Goal: Information Seeking & Learning: Learn about a topic

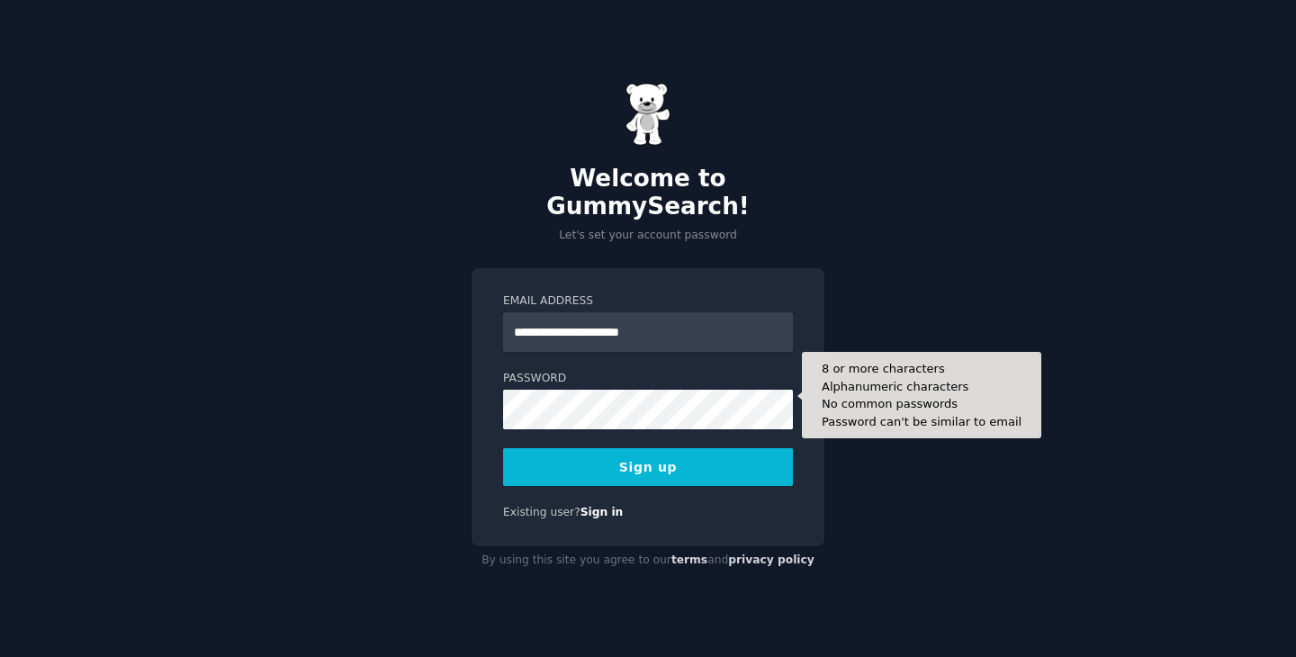
type input "**********"
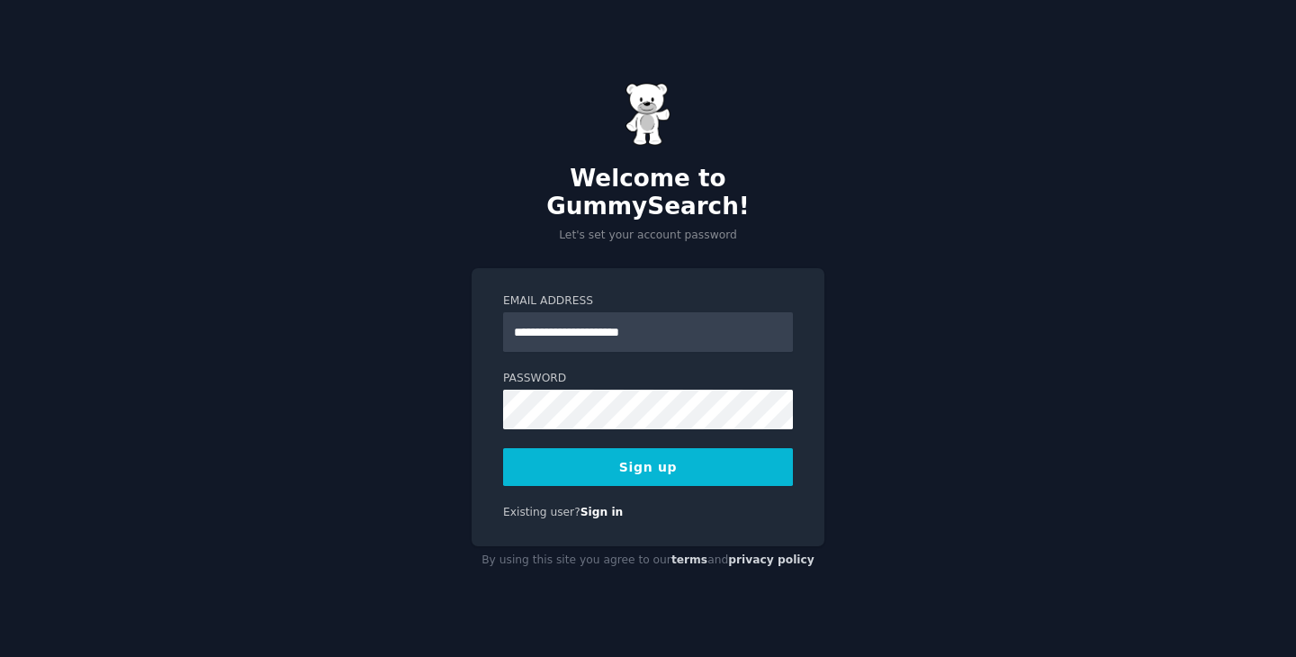
click at [641, 456] on button "Sign up" at bounding box center [648, 467] width 290 height 38
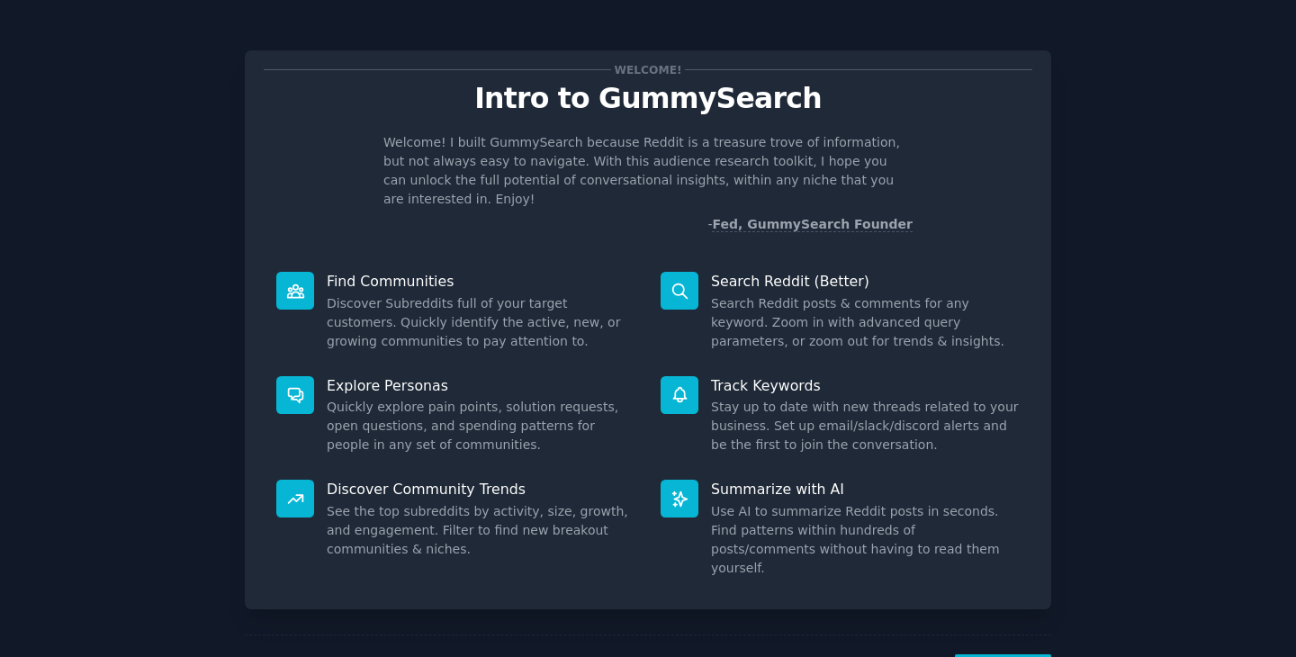
scroll to position [47, 0]
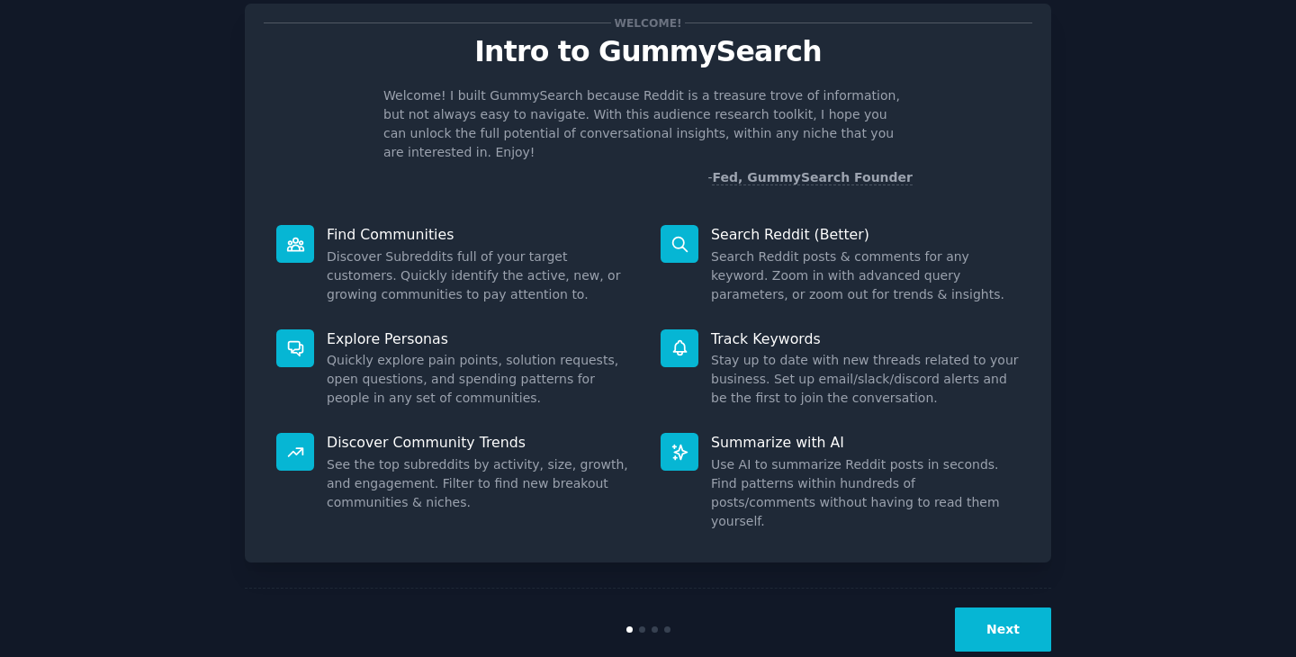
drag, startPoint x: 911, startPoint y: 389, endPoint x: 614, endPoint y: 389, distance: 297.8
click at [623, 389] on dl "Explore Personas Quickly explore pain points, solution requests, open questions…" at bounding box center [648, 369] width 768 height 104
click at [952, 607] on div "Next" at bounding box center [916, 629] width 269 height 44
click at [1026, 607] on button "Next" at bounding box center [1003, 629] width 96 height 44
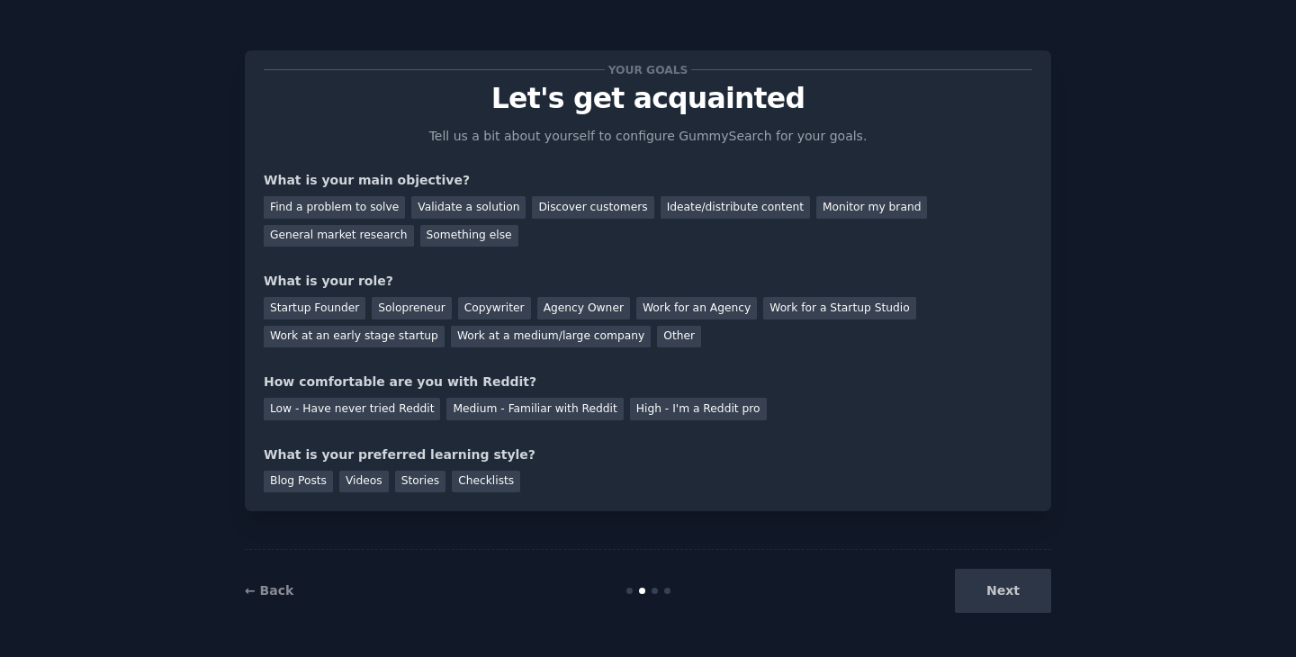
click at [367, 138] on div "Your goals Let's get acquainted Tell us a bit about yourself to configure Gummy…" at bounding box center [648, 280] width 768 height 423
click at [351, 204] on div "Find a problem to solve" at bounding box center [334, 207] width 141 height 22
click at [816, 214] on div "Monitor my brand" at bounding box center [871, 207] width 111 height 22
click at [371, 206] on div "Find a problem to solve" at bounding box center [334, 207] width 141 height 22
click at [346, 315] on div "Startup Founder" at bounding box center [315, 308] width 102 height 22
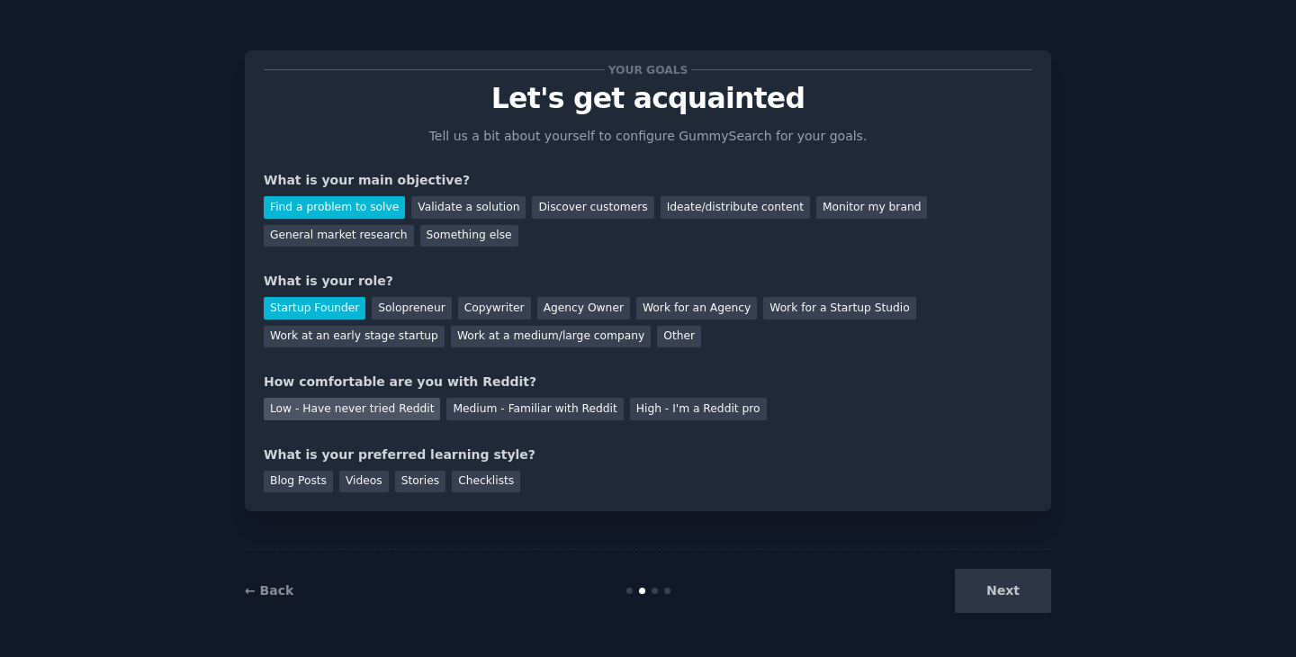
click at [379, 412] on div "Low - Have never tried Reddit" at bounding box center [352, 409] width 176 height 22
click at [316, 488] on div "Blog Posts" at bounding box center [298, 482] width 69 height 22
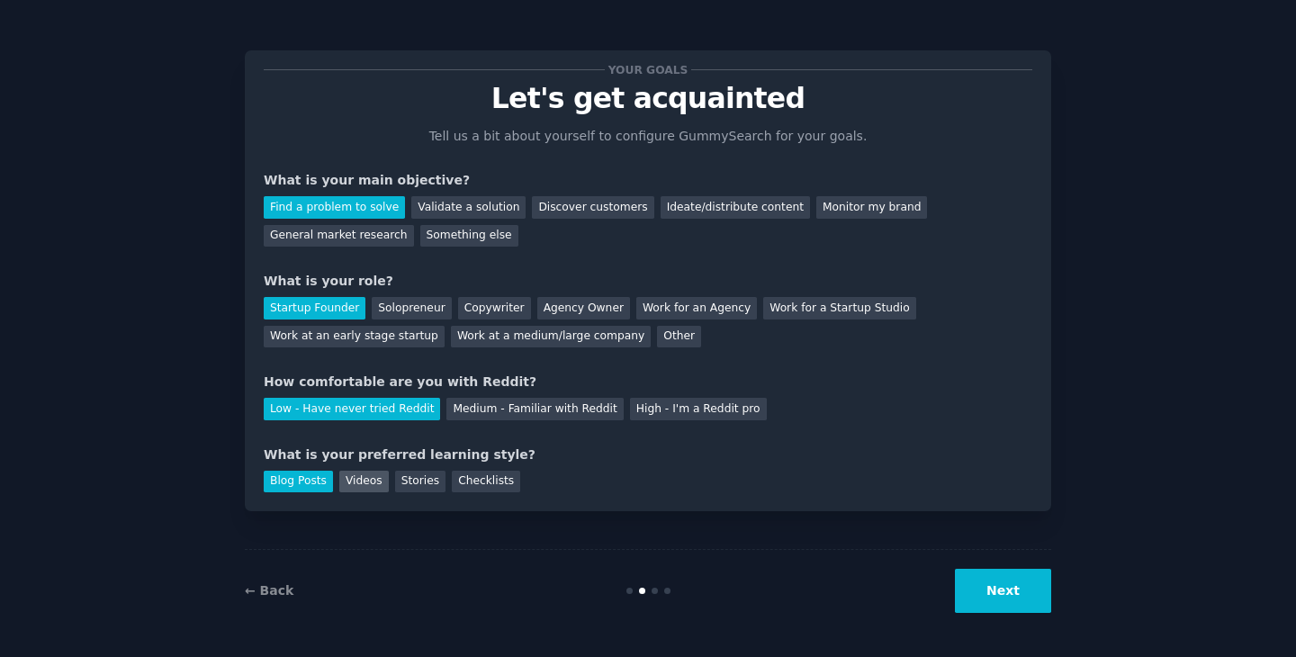
click at [361, 488] on div "Videos" at bounding box center [363, 482] width 49 height 22
click at [1013, 594] on button "Next" at bounding box center [1003, 591] width 96 height 44
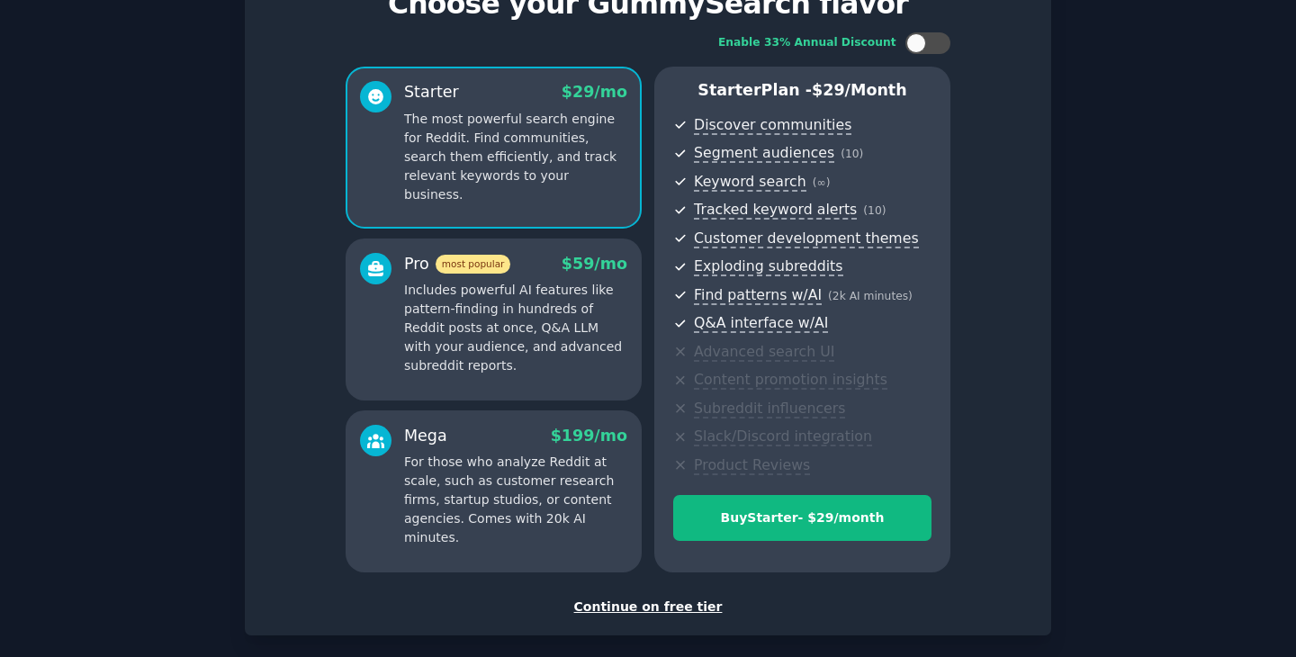
scroll to position [181, 0]
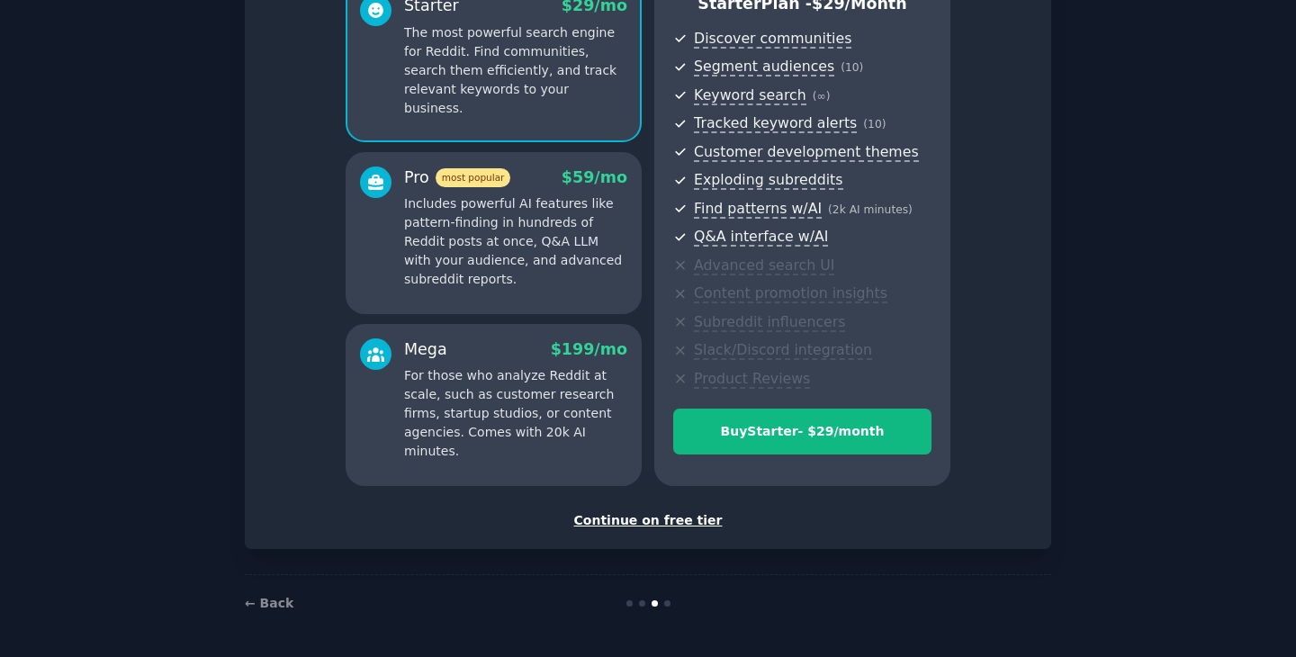
click at [655, 521] on div "Continue on free tier" at bounding box center [648, 520] width 768 height 19
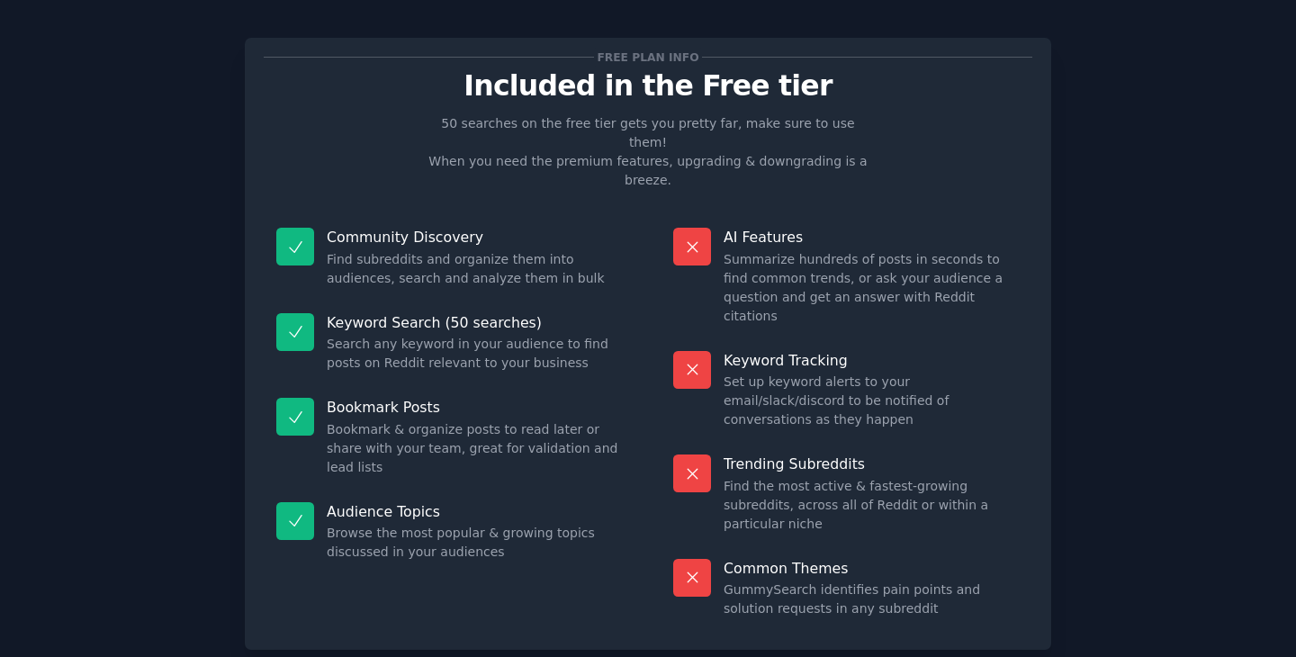
scroll to position [12, 0]
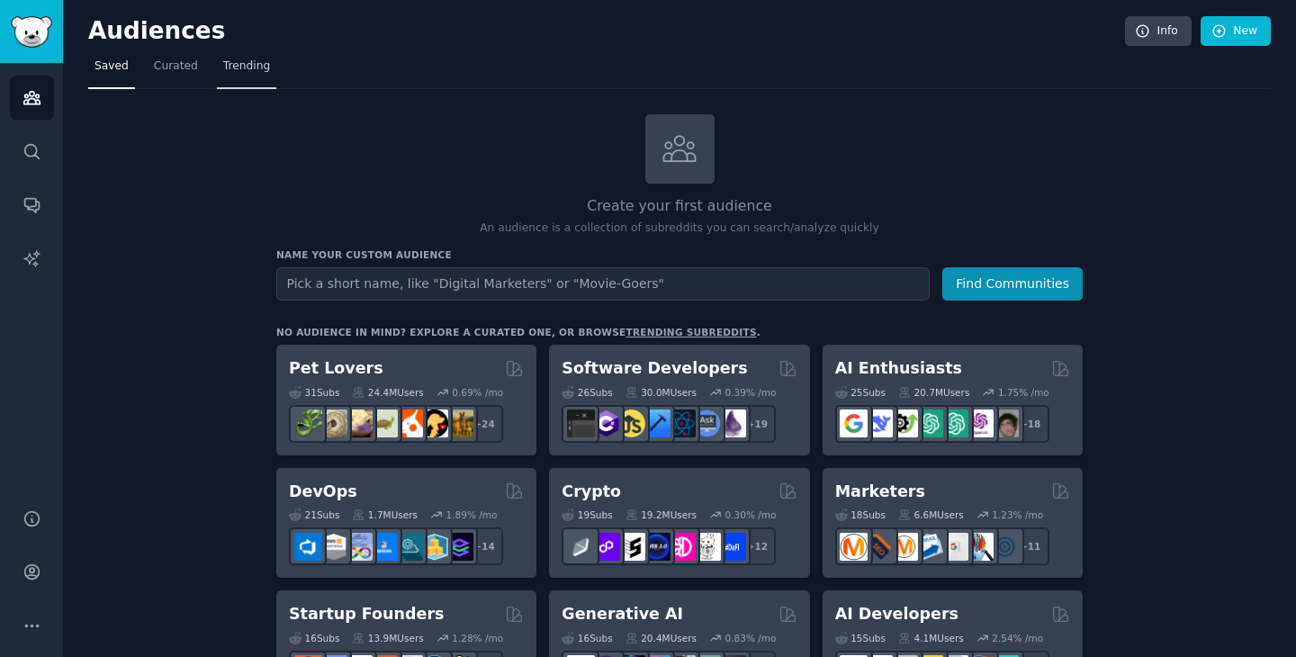
click at [246, 75] on link "Trending" at bounding box center [246, 70] width 59 height 37
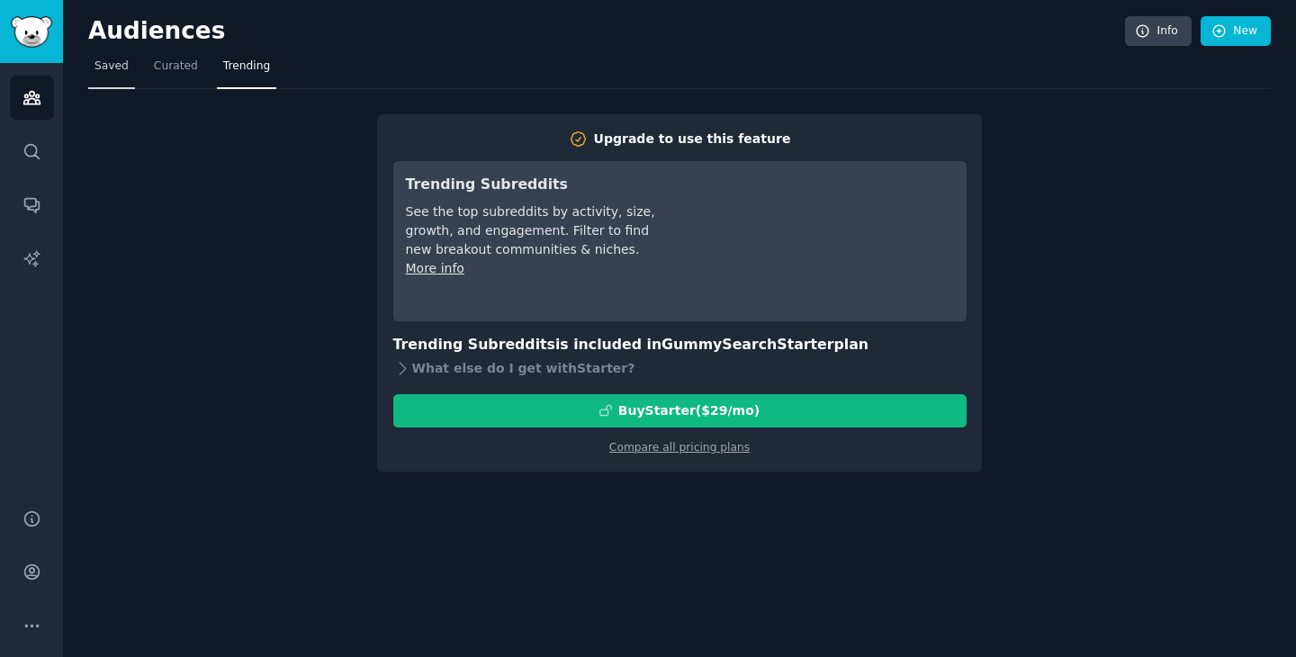
click at [125, 64] on span "Saved" at bounding box center [111, 66] width 34 height 16
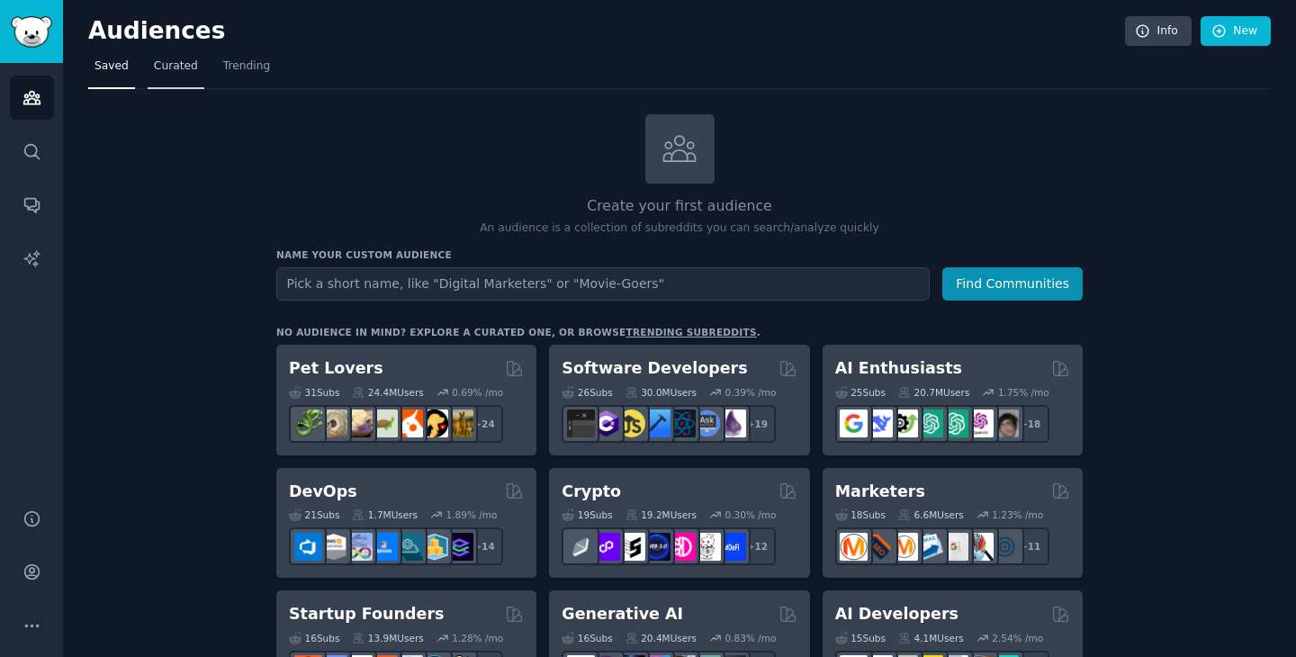
click at [185, 66] on span "Curated" at bounding box center [176, 66] width 44 height 16
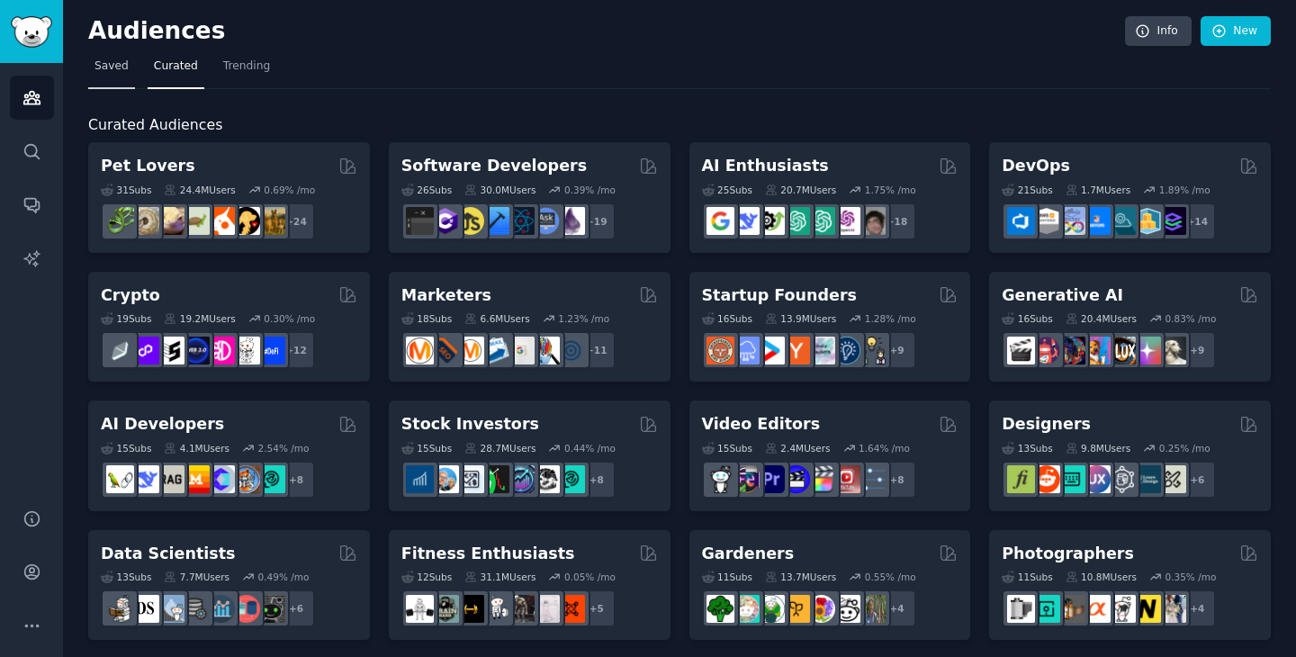
click at [104, 67] on span "Saved" at bounding box center [111, 66] width 34 height 16
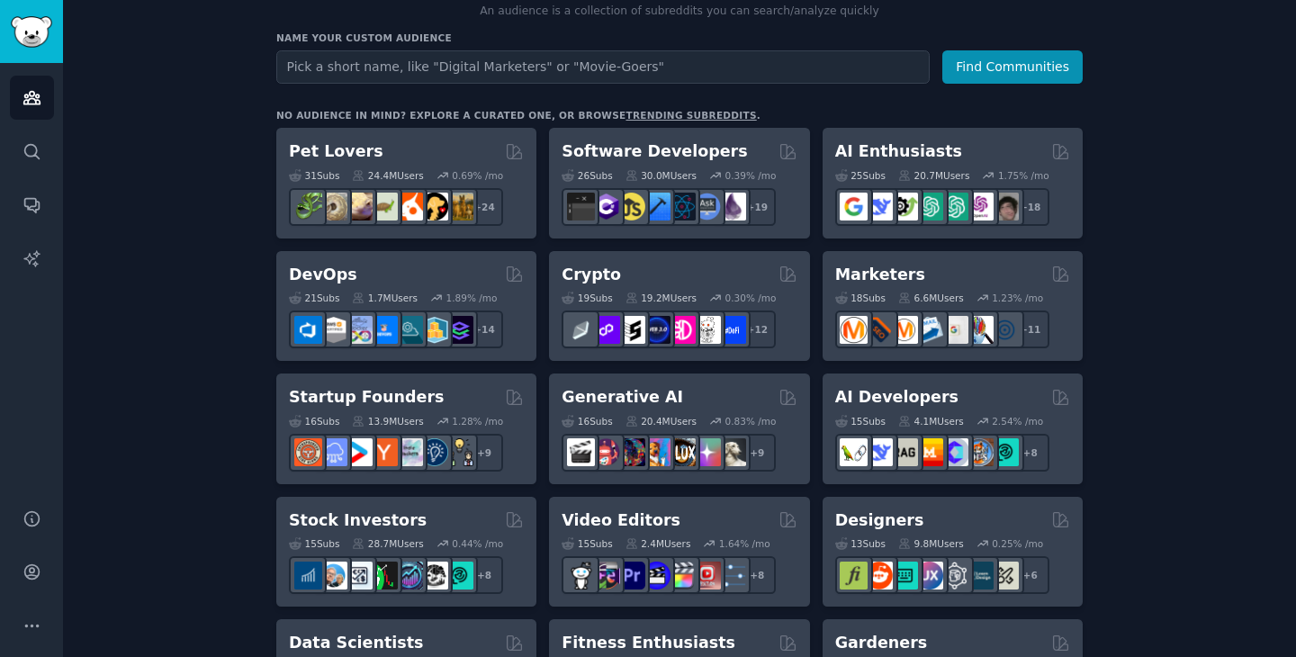
scroll to position [223, 0]
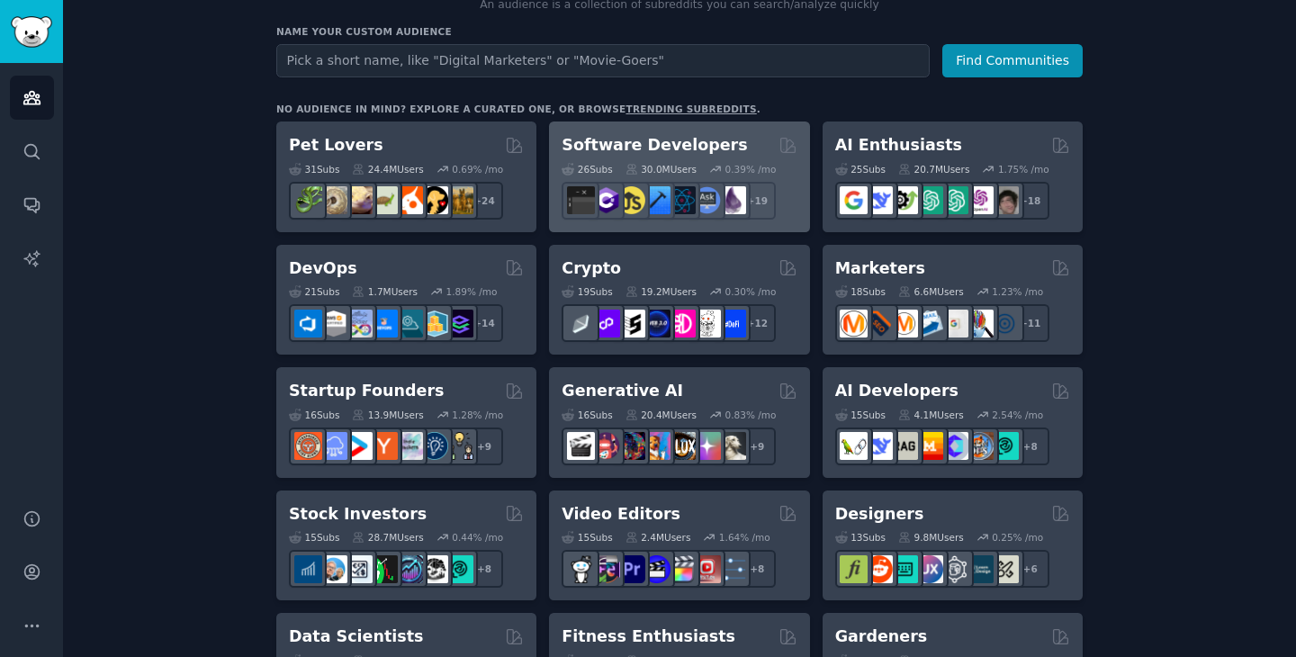
click at [663, 147] on h2 "Software Developers" at bounding box center [653, 145] width 185 height 22
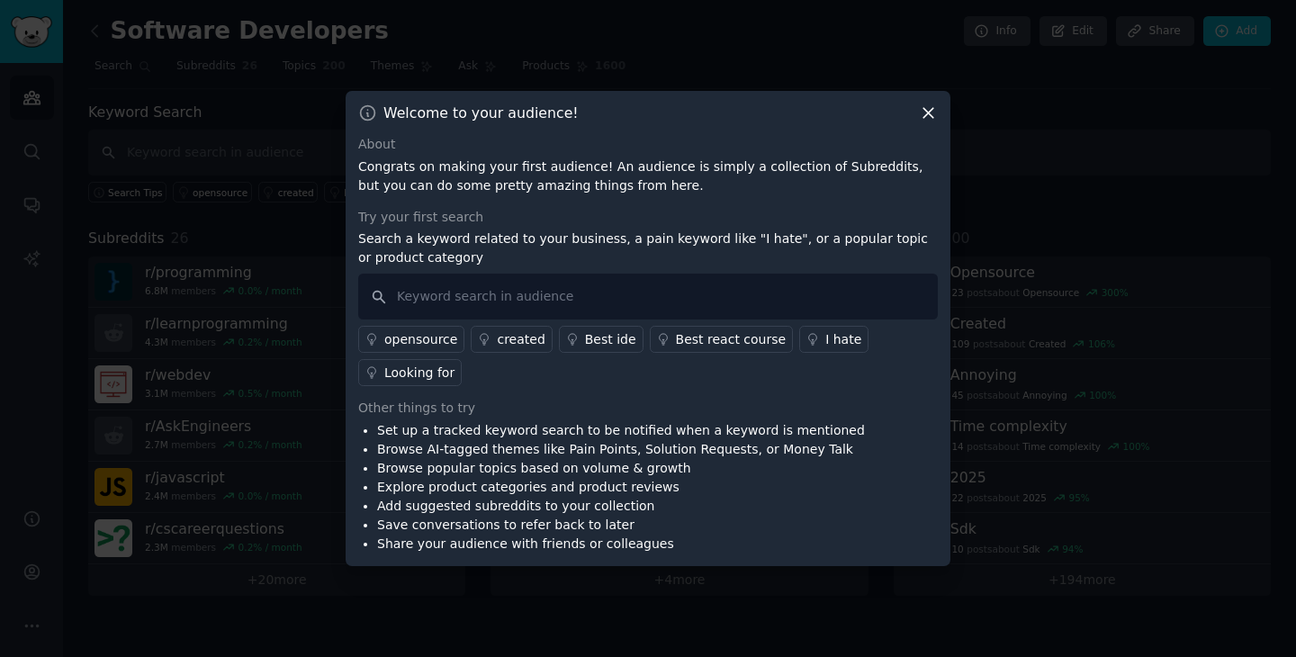
click at [925, 130] on div "Welcome to your audience! About Congrats on making your first audience! An audi…" at bounding box center [647, 328] width 605 height 475
click at [922, 103] on div "Welcome to your audience! About Congrats on making your first audience! An audi…" at bounding box center [647, 328] width 605 height 475
click at [928, 113] on icon at bounding box center [928, 114] width 10 height 10
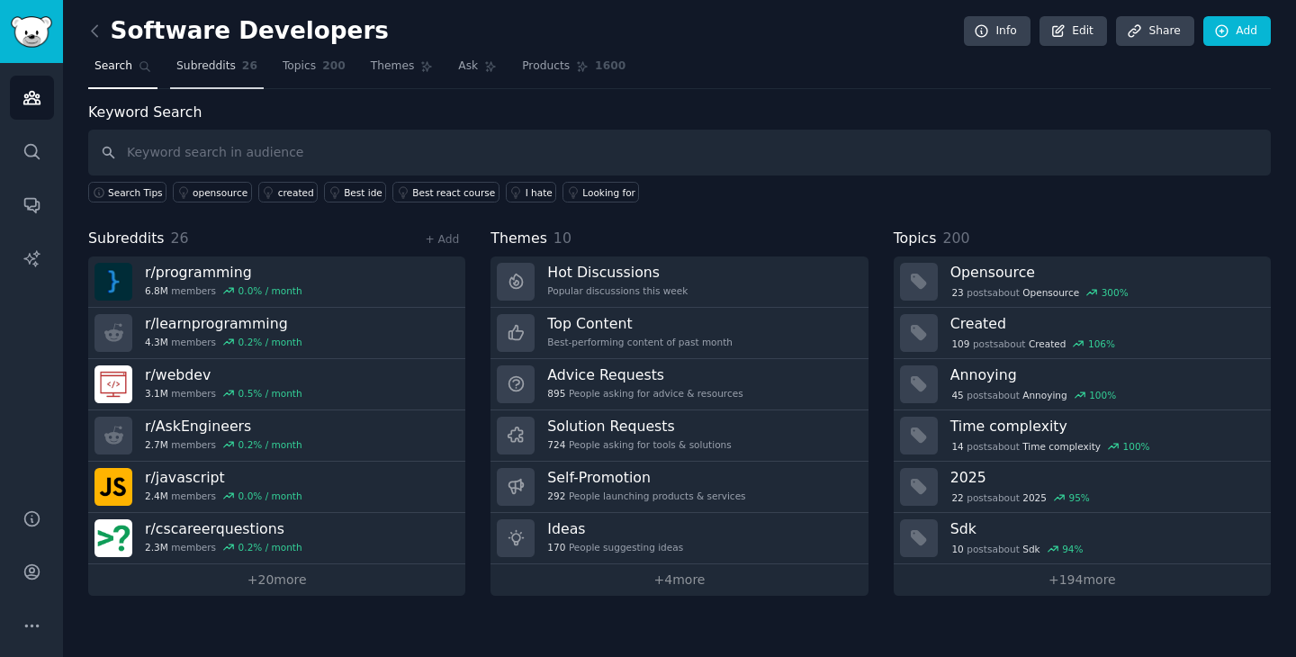
click at [230, 68] on span "Subreddits" at bounding box center [205, 66] width 59 height 16
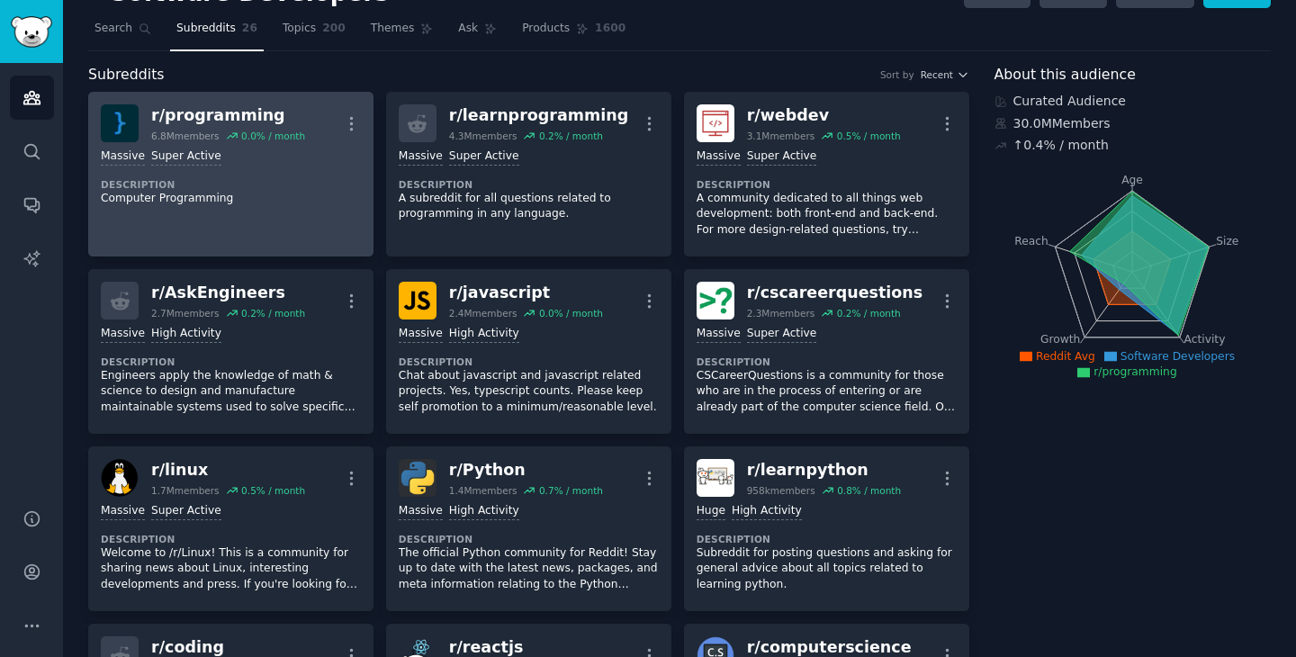
scroll to position [59, 0]
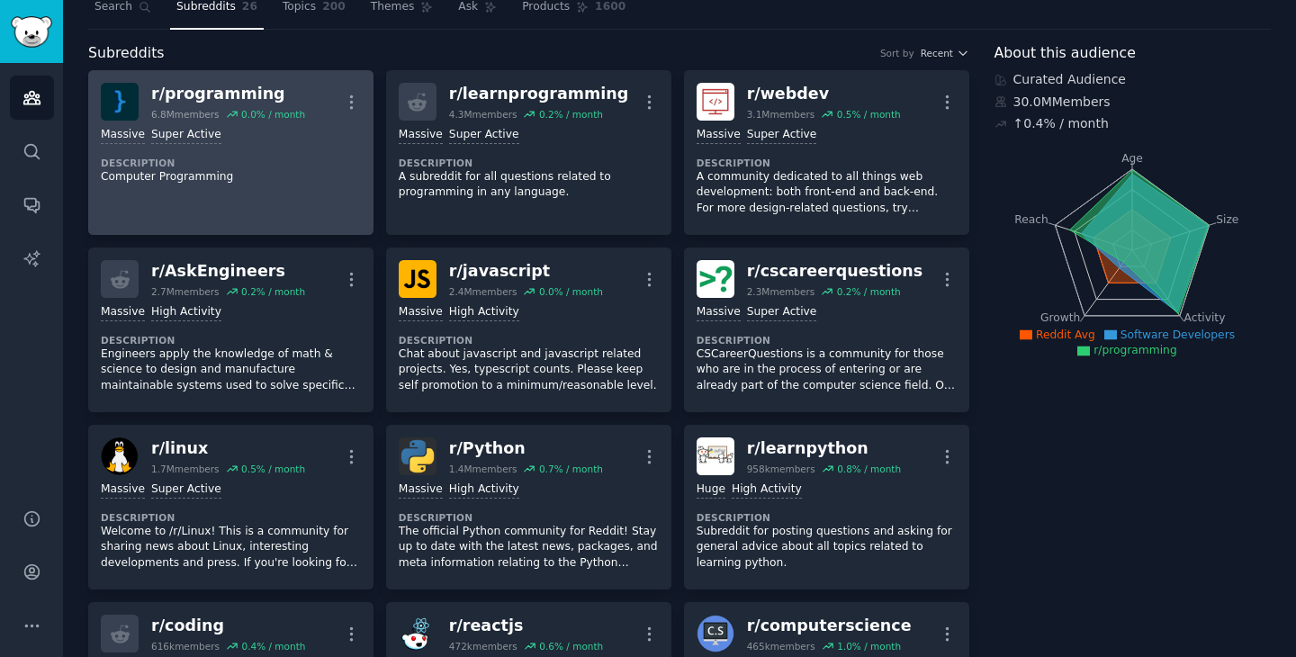
click at [218, 94] on div "r/ programming" at bounding box center [228, 94] width 154 height 22
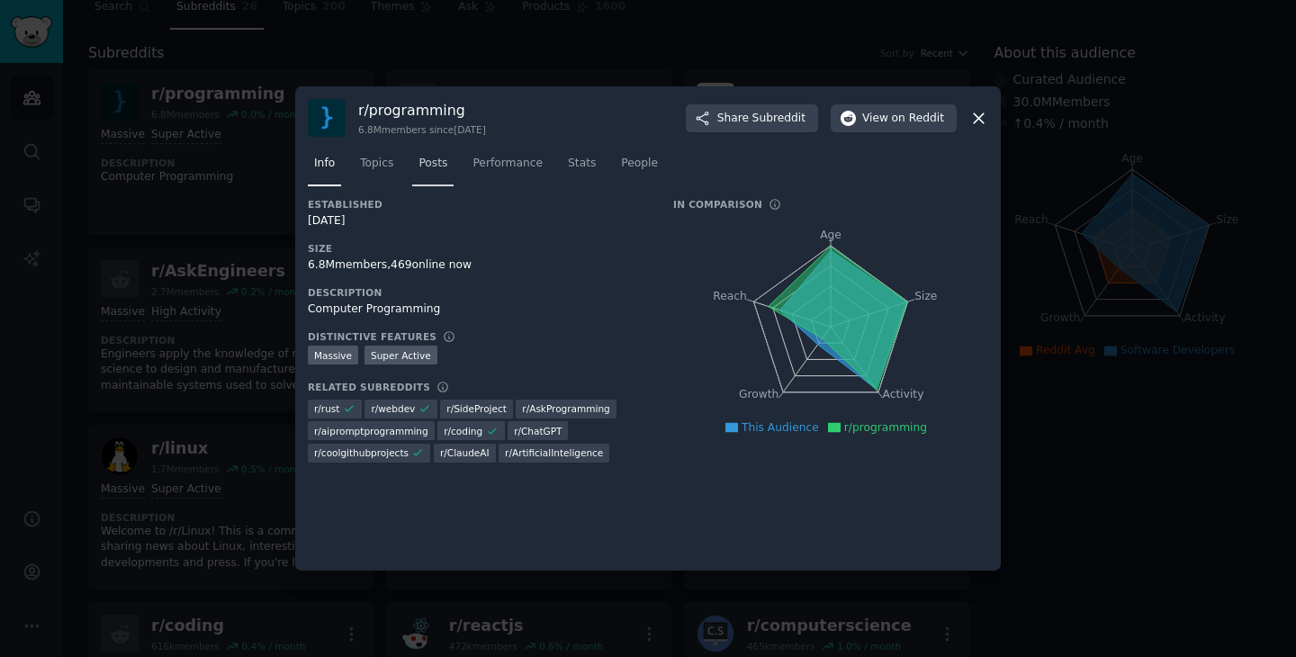
click at [420, 162] on span "Posts" at bounding box center [432, 164] width 29 height 16
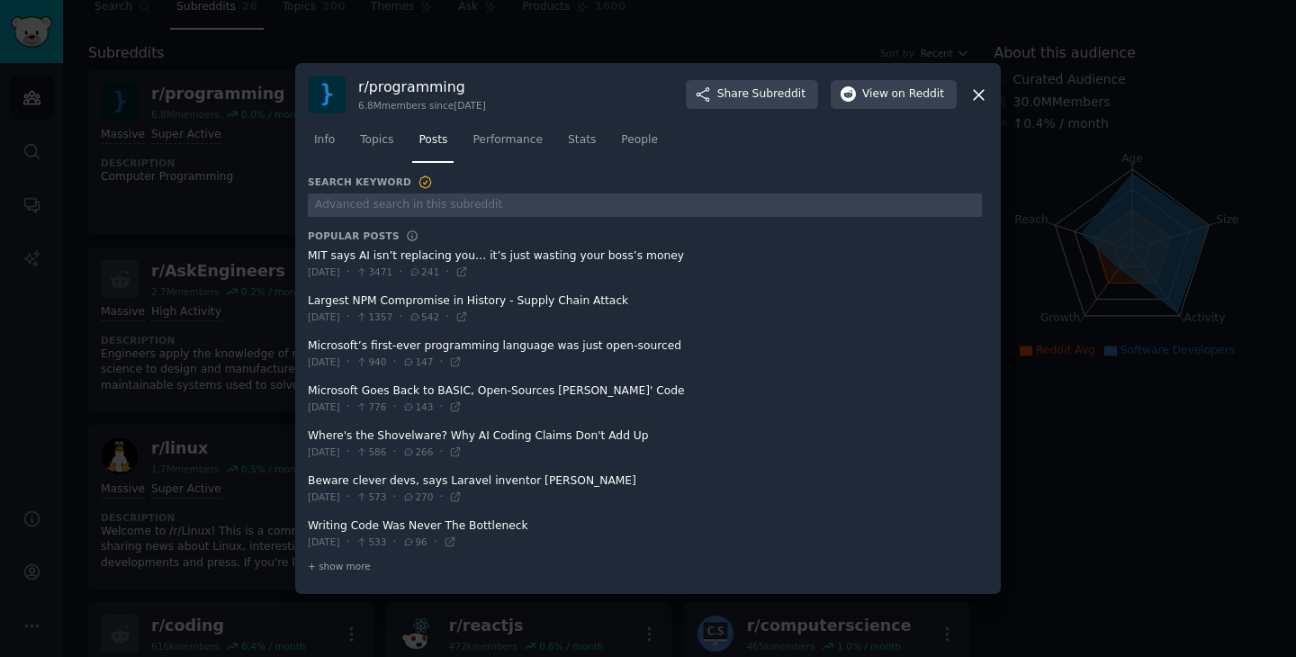
click at [194, 327] on div at bounding box center [648, 328] width 1296 height 657
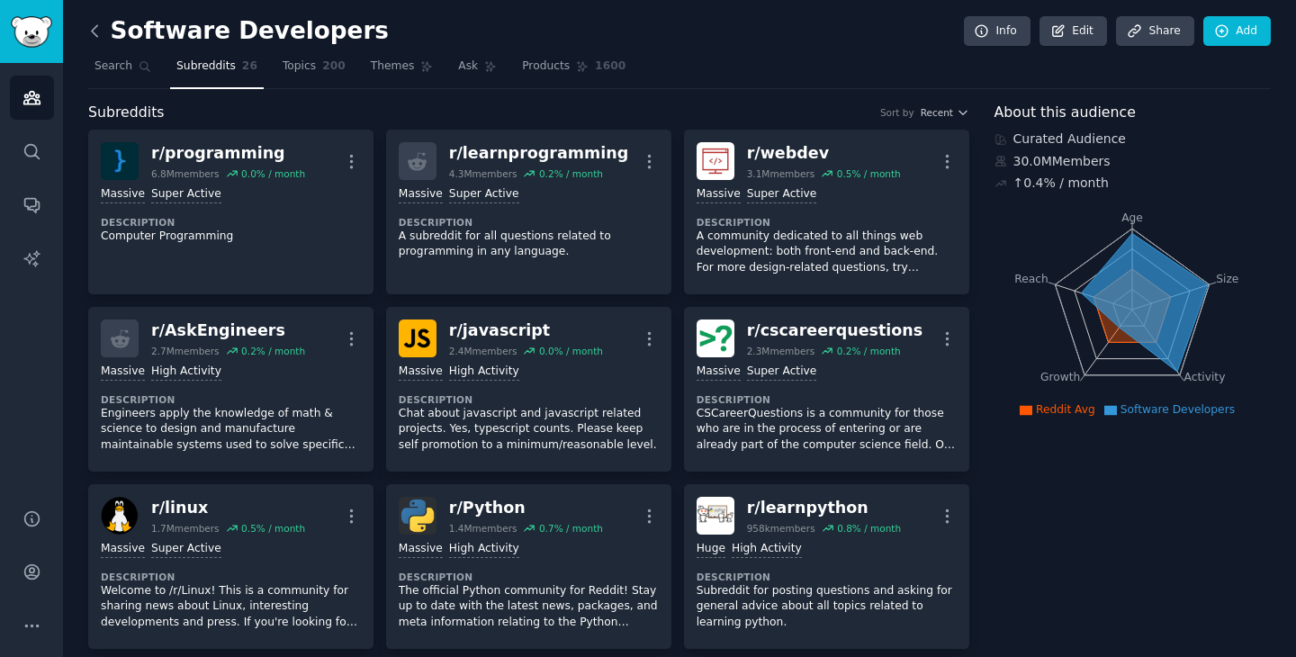
click at [101, 34] on icon at bounding box center [94, 31] width 19 height 19
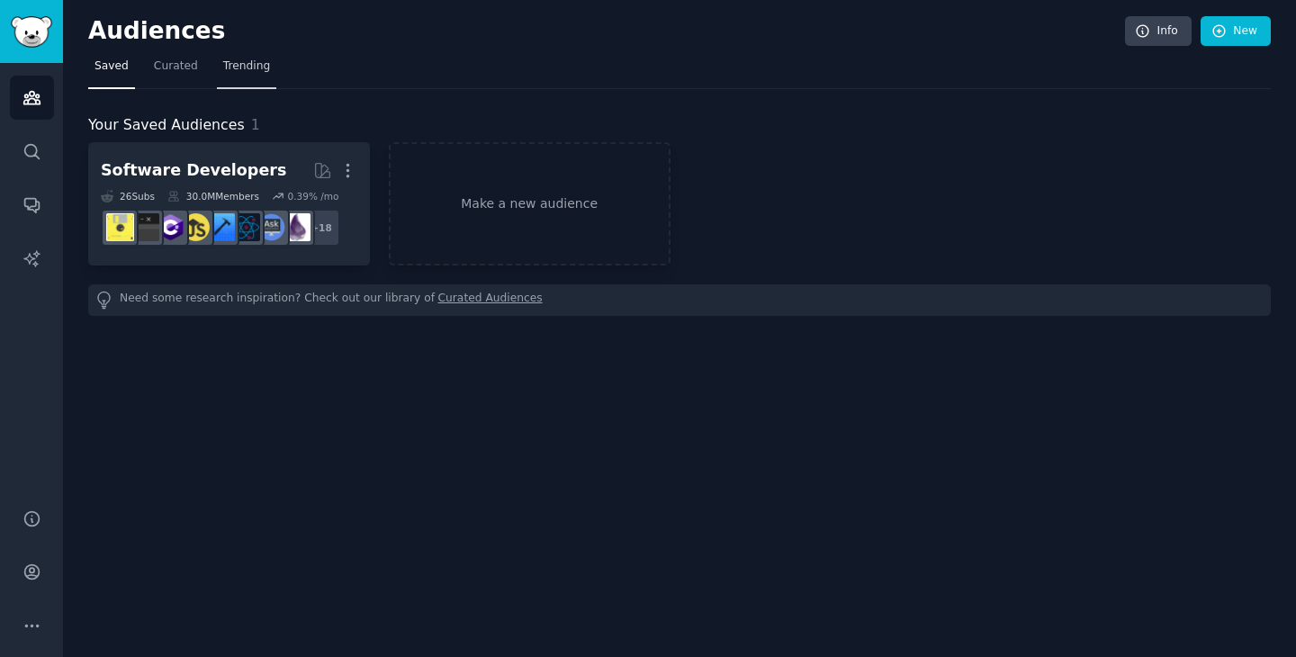
click at [237, 61] on span "Trending" at bounding box center [246, 66] width 47 height 16
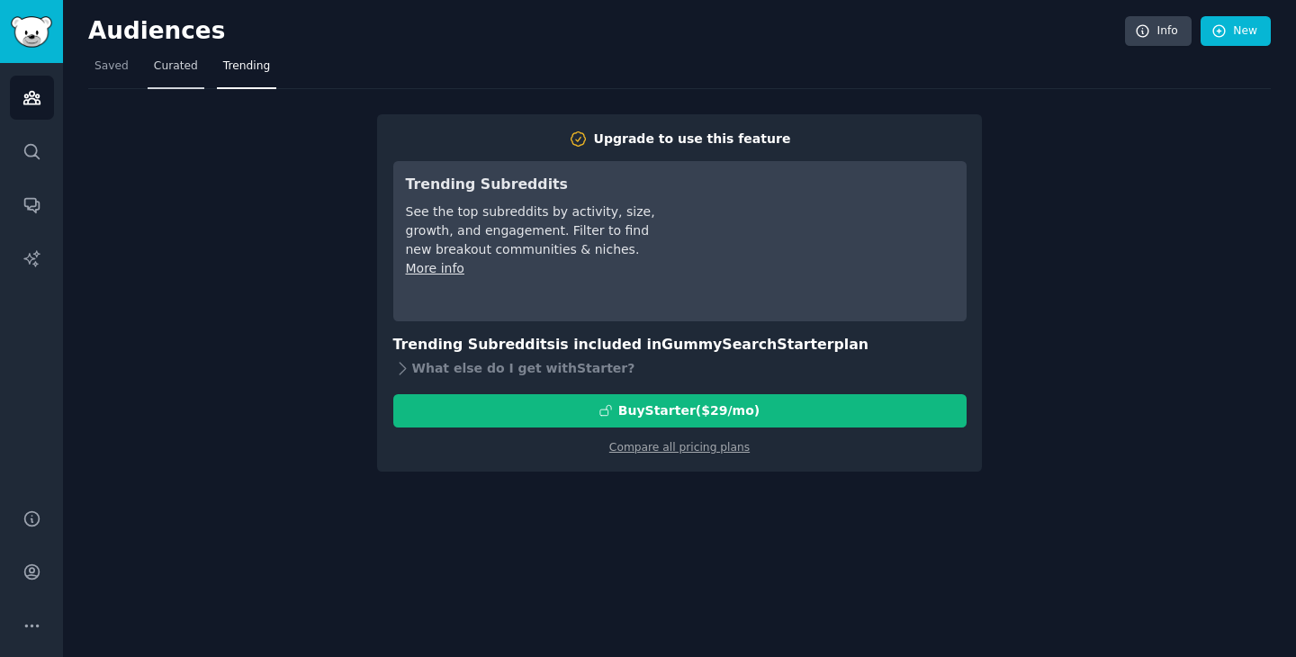
click at [179, 71] on span "Curated" at bounding box center [176, 66] width 44 height 16
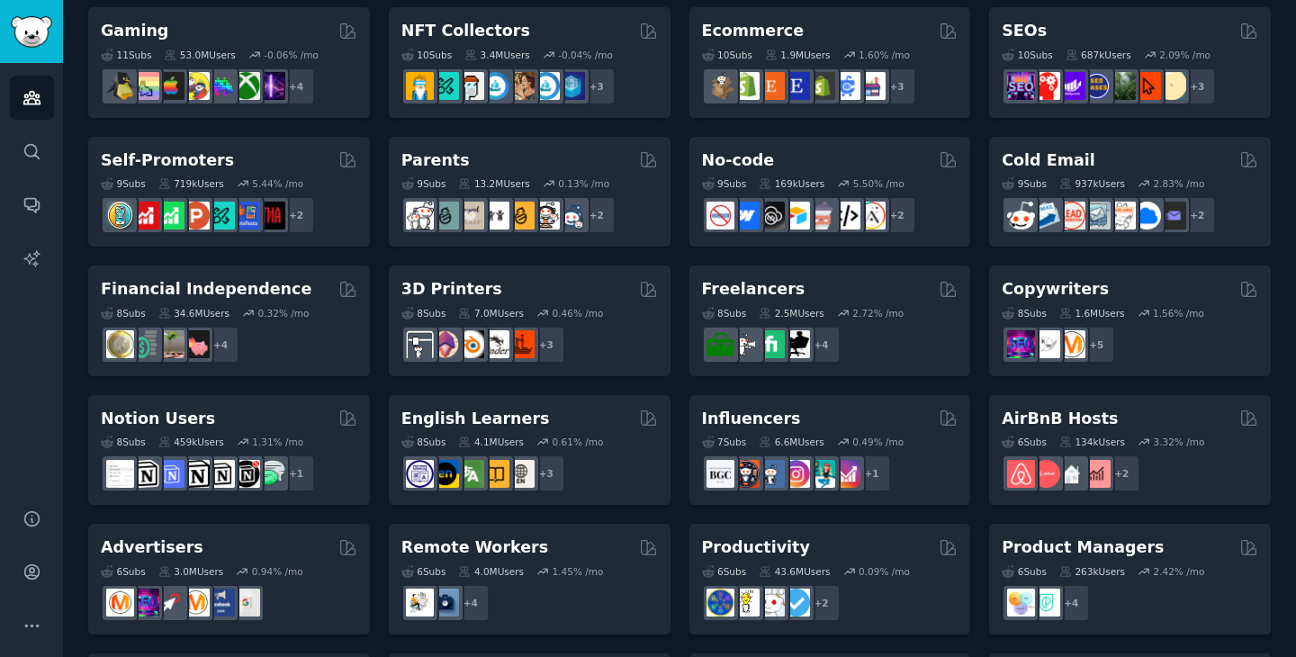
scroll to position [676, 0]
